Goal: Transaction & Acquisition: Download file/media

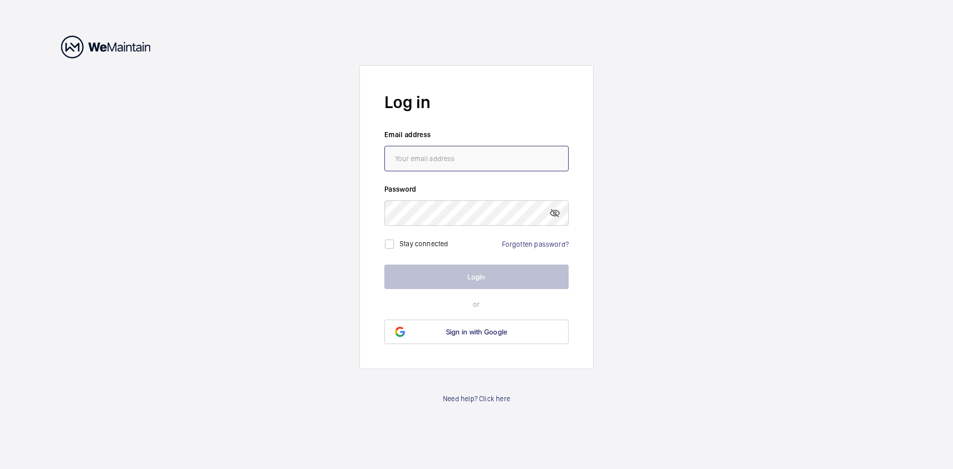
type input "[EMAIL_ADDRESS][DOMAIN_NAME]"
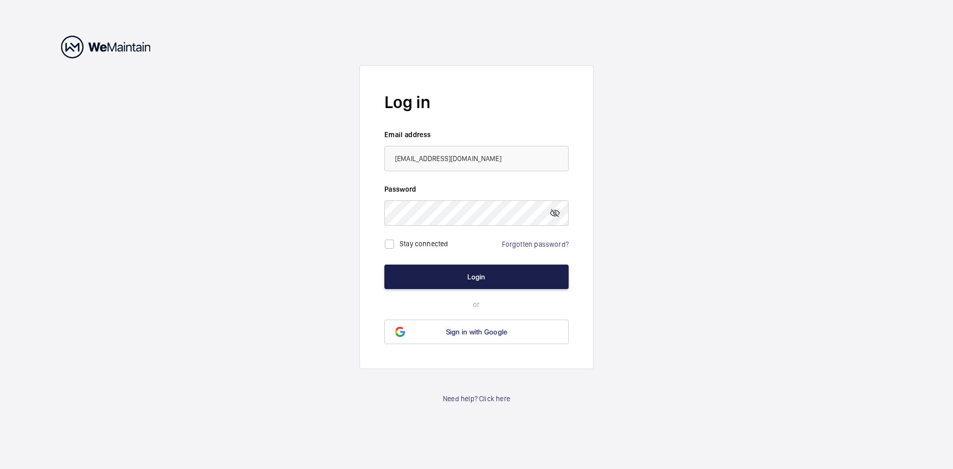
click at [471, 271] on button "Login" at bounding box center [476, 276] width 184 height 24
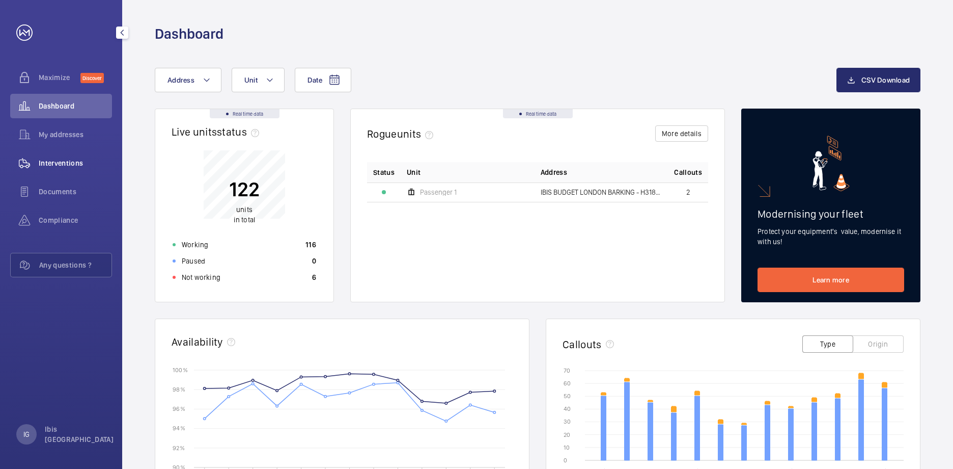
click at [60, 166] on span "Interventions" at bounding box center [75, 163] width 73 height 10
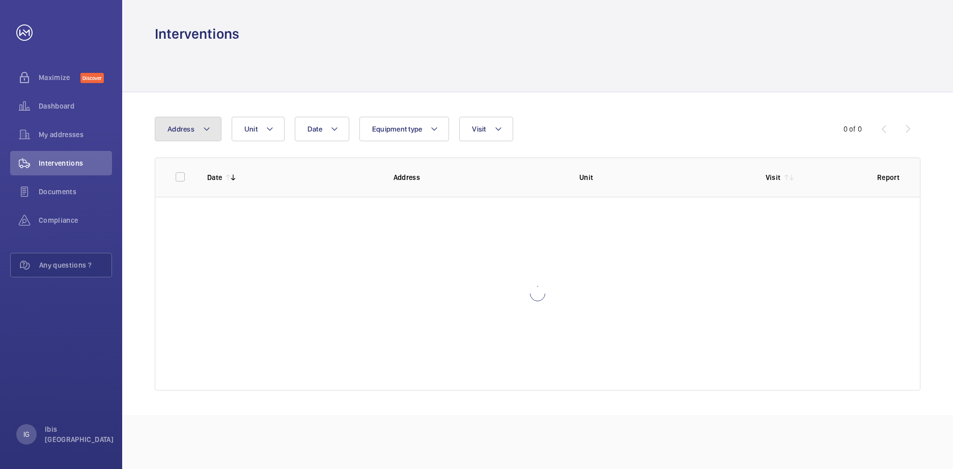
click at [210, 136] on button "Address" at bounding box center [188, 129] width 67 height 24
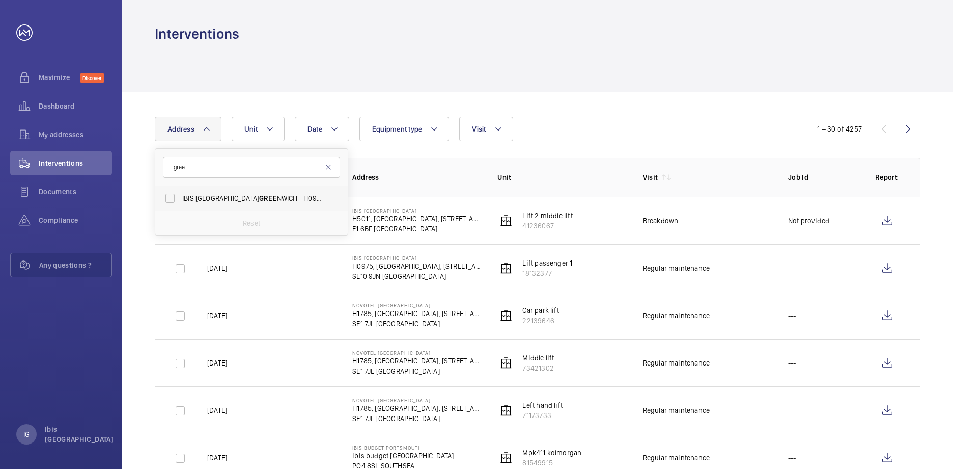
type input "gree"
click at [289, 197] on span "IBIS LONDON GREE NWICH - H0975, [GEOGRAPHIC_DATA], [STREET_ADDRESS][PERSON_NAME]" at bounding box center [252, 198] width 140 height 10
click at [180, 197] on input "IBIS LONDON GREE NWICH - H0975, [GEOGRAPHIC_DATA], [STREET_ADDRESS][PERSON_NAME]" at bounding box center [170, 198] width 20 height 20
checkbox input "true"
click at [608, 135] on div "Date Address [STREET_ADDRESS][GEOGRAPHIC_DATA][STREET_ADDRESS][PERSON_NAME] Res…" at bounding box center [477, 129] width 644 height 24
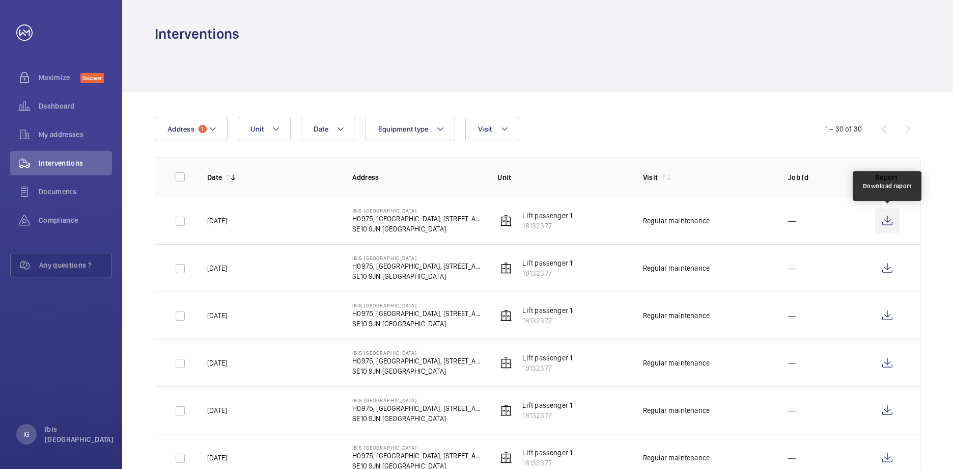
click at [893, 215] on wm-front-icon-button at bounding box center [887, 220] width 24 height 24
